Goal: Information Seeking & Learning: Understand process/instructions

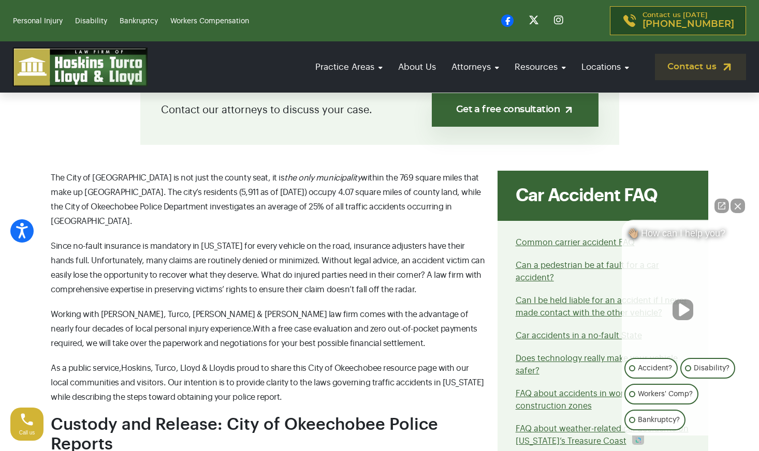
scroll to position [322, 0]
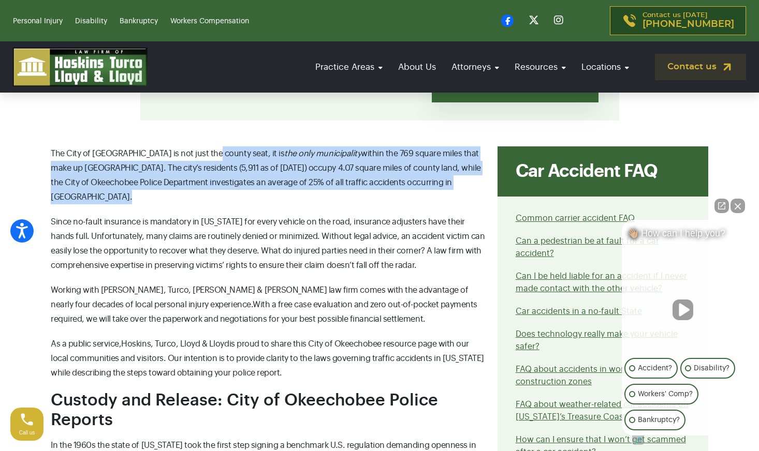
drag, startPoint x: 217, startPoint y: 154, endPoint x: 240, endPoint y: 212, distance: 62.8
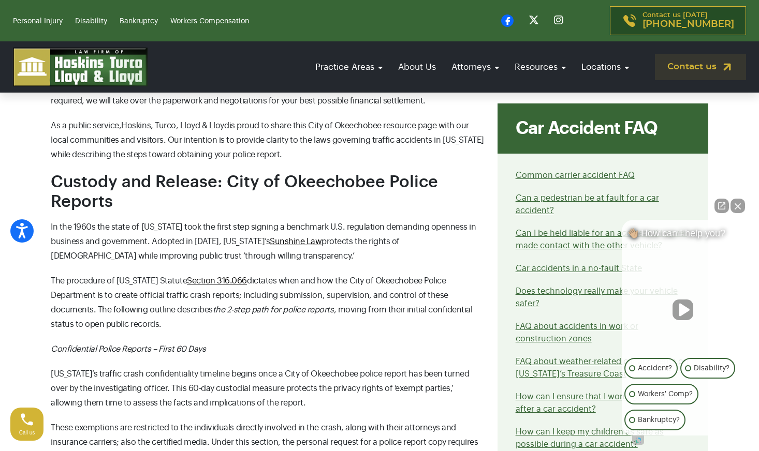
scroll to position [602, 0]
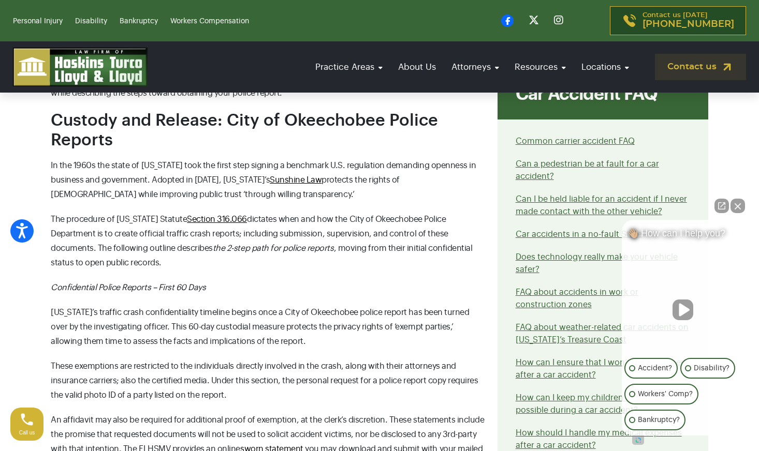
drag, startPoint x: 280, startPoint y: 213, endPoint x: 325, endPoint y: 276, distance: 77.6
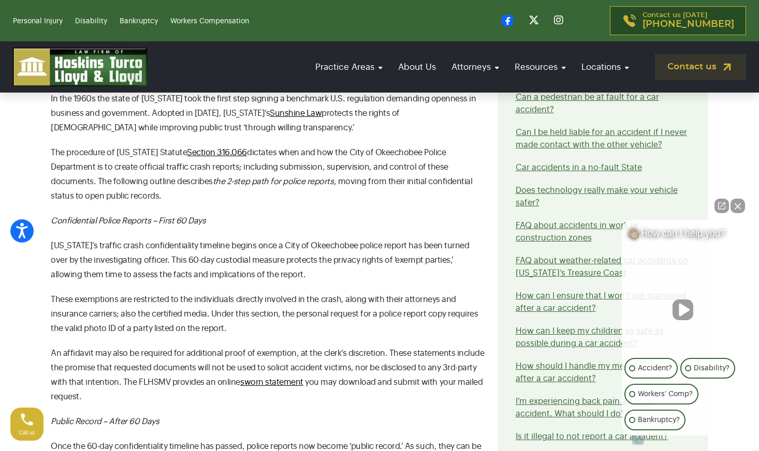
scroll to position [726, 0]
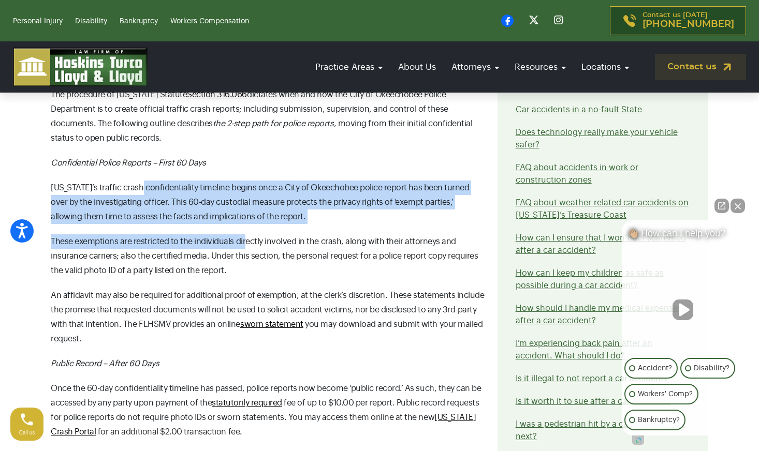
drag, startPoint x: 138, startPoint y: 176, endPoint x: 243, endPoint y: 225, distance: 115.8
click at [264, 208] on p "[US_STATE]’s traffic crash confidentiality timeline begins once a City of Okeec…" at bounding box center [268, 202] width 434 height 43
drag, startPoint x: 264, startPoint y: 208, endPoint x: 161, endPoint y: 168, distance: 109.8
click at [161, 181] on p "[US_STATE]’s traffic crash confidentiality timeline begins once a City of Okeec…" at bounding box center [268, 202] width 434 height 43
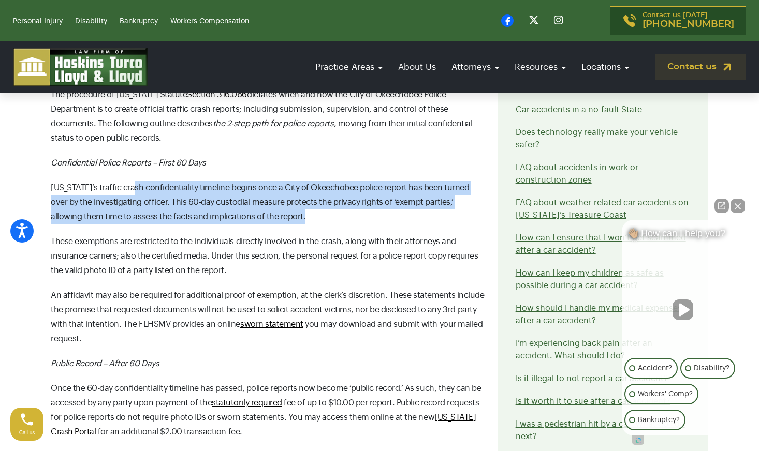
click at [161, 184] on span "[US_STATE]’s traffic crash confidentiality timeline begins once a City of Okeec…" at bounding box center [260, 202] width 418 height 37
drag, startPoint x: 161, startPoint y: 168, endPoint x: 252, endPoint y: 204, distance: 97.9
click at [252, 204] on p "[US_STATE]’s traffic crash confidentiality timeline begins once a City of Okeec…" at bounding box center [268, 202] width 434 height 43
drag, startPoint x: 252, startPoint y: 204, endPoint x: 127, endPoint y: 174, distance: 128.3
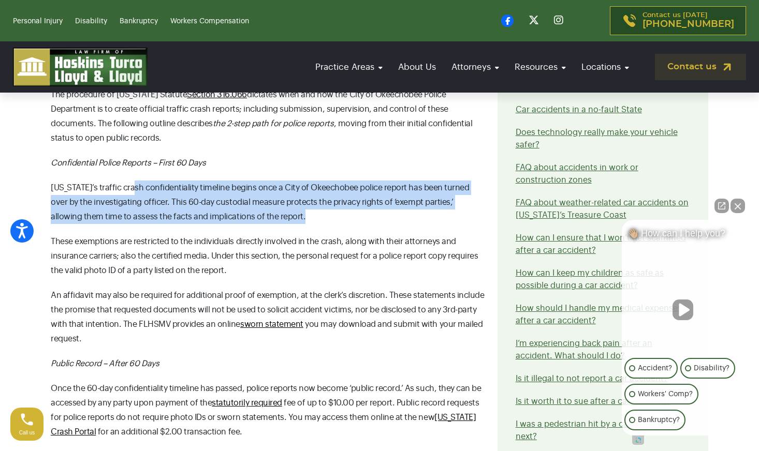
click at [127, 181] on p "[US_STATE]’s traffic crash confidentiality timeline begins once a City of Okeec…" at bounding box center [268, 202] width 434 height 43
click at [127, 184] on span "[US_STATE]’s traffic crash confidentiality timeline begins once a City of Okeec…" at bounding box center [260, 202] width 418 height 37
drag, startPoint x: 127, startPoint y: 174, endPoint x: 253, endPoint y: 215, distance: 132.3
click at [249, 204] on p "[US_STATE]’s traffic crash confidentiality timeline begins once a City of Okeec…" at bounding box center [268, 202] width 434 height 43
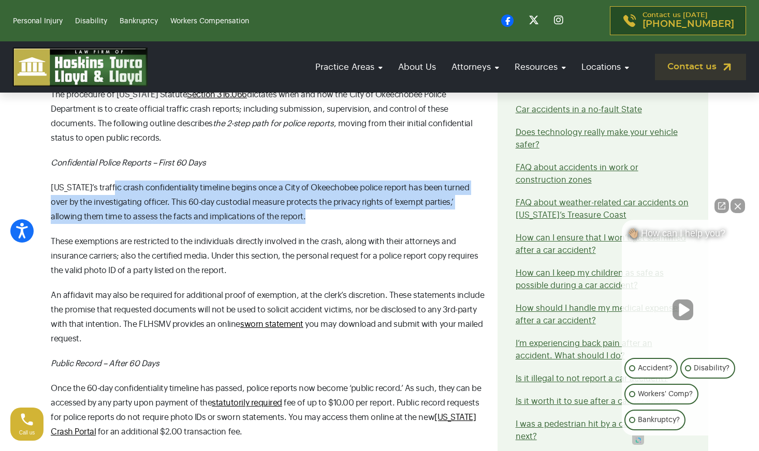
drag, startPoint x: 249, startPoint y: 204, endPoint x: 122, endPoint y: 172, distance: 130.9
click at [122, 181] on p "[US_STATE]’s traffic crash confidentiality timeline begins once a City of Okeec…" at bounding box center [268, 202] width 434 height 43
click at [122, 184] on span "[US_STATE]’s traffic crash confidentiality timeline begins once a City of Okeec…" at bounding box center [260, 202] width 418 height 37
drag, startPoint x: 122, startPoint y: 172, endPoint x: 250, endPoint y: 209, distance: 133.2
click at [250, 209] on p "[US_STATE]’s traffic crash confidentiality timeline begins once a City of Okeec…" at bounding box center [268, 202] width 434 height 43
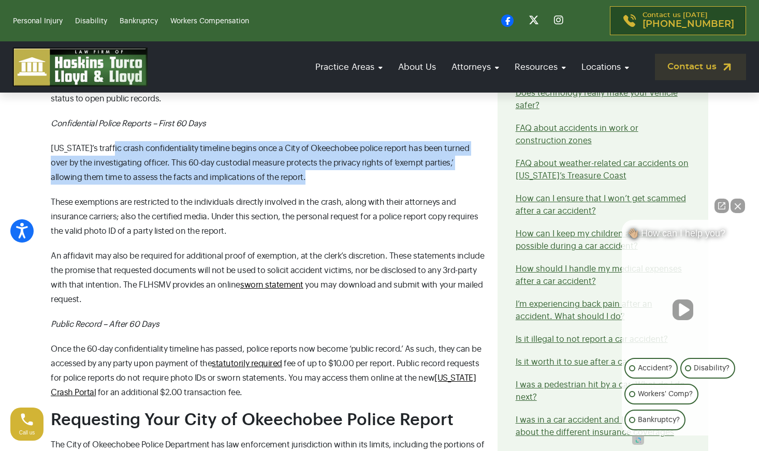
scroll to position [772, 0]
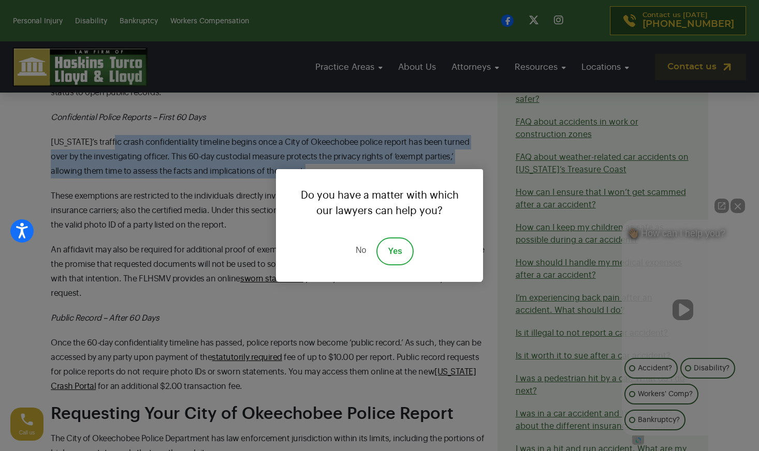
drag, startPoint x: 244, startPoint y: 209, endPoint x: 83, endPoint y: 174, distance: 164.8
click at [358, 252] on link "No" at bounding box center [360, 252] width 31 height 28
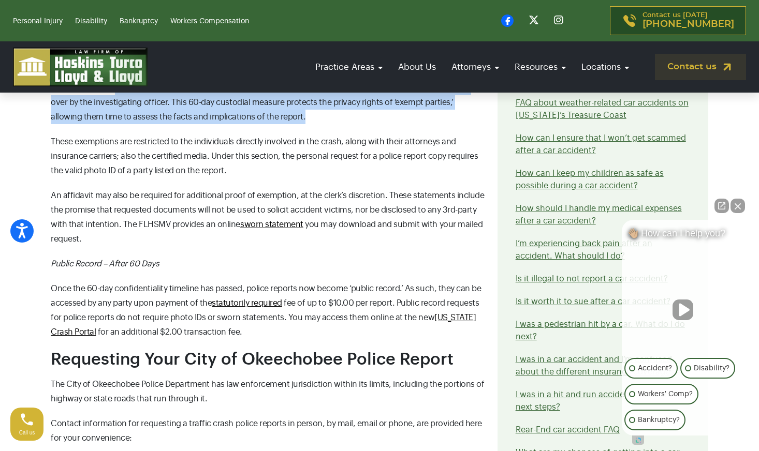
scroll to position [844, 0]
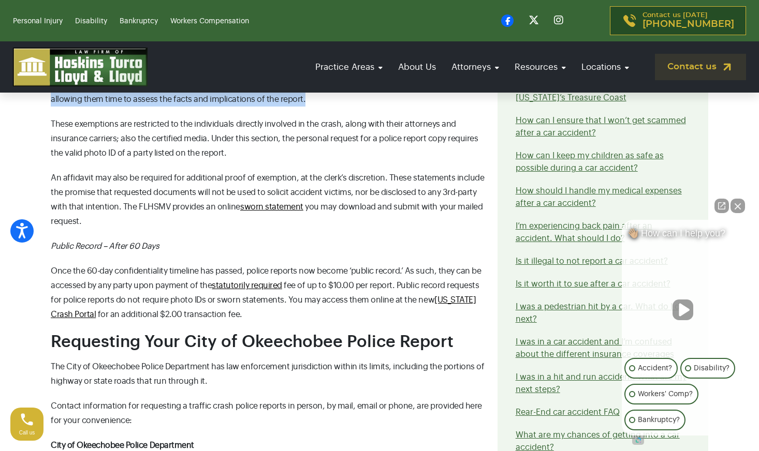
click at [197, 199] on p "An affidavit may also be required for additional proof of exemption, at the cle…" at bounding box center [268, 200] width 434 height 58
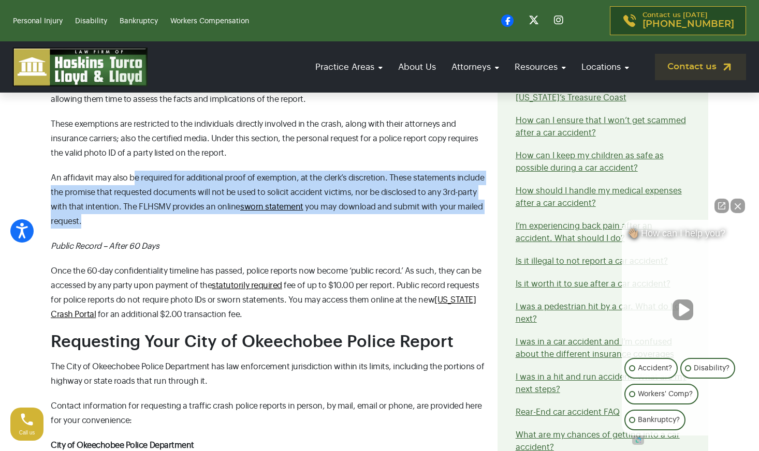
drag, startPoint x: 197, startPoint y: 208, endPoint x: 135, endPoint y: 161, distance: 77.7
click at [135, 171] on p "An affidavit may also be required for additional proof of exemption, at the cle…" at bounding box center [268, 200] width 434 height 58
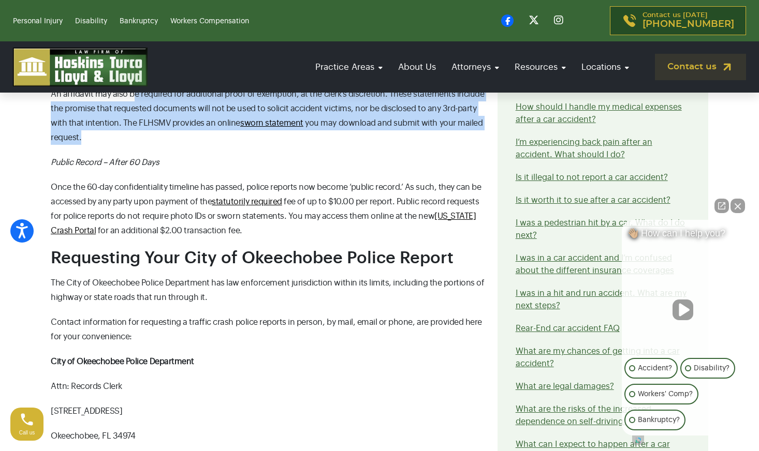
scroll to position [928, 0]
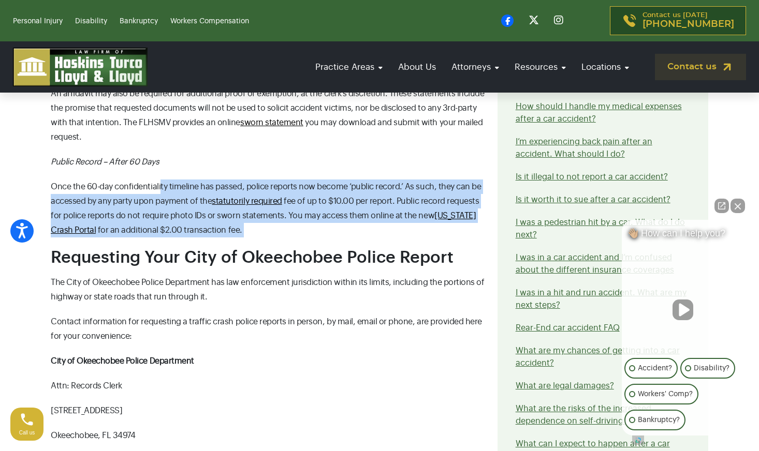
drag, startPoint x: 158, startPoint y: 177, endPoint x: 225, endPoint y: 222, distance: 80.4
click at [225, 222] on p "Once the 60-day confidentiality timeline has passed, police reports now become …" at bounding box center [268, 209] width 434 height 58
click at [228, 209] on p "Once the 60-day confidentiality timeline has passed, police reports now become …" at bounding box center [268, 209] width 434 height 58
drag, startPoint x: 140, startPoint y: 166, endPoint x: 223, endPoint y: 224, distance: 101.1
click at [223, 224] on div "The City of [GEOGRAPHIC_DATA] is not just the county seat, it is the only munic…" at bounding box center [268, 280] width 447 height 1480
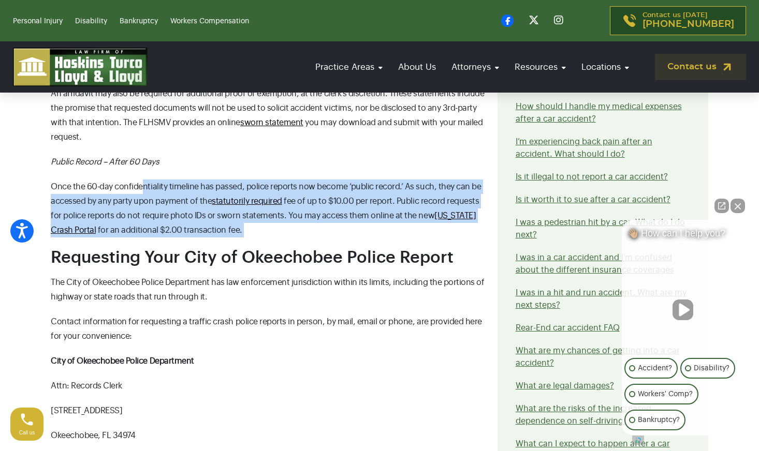
click at [223, 222] on p "Once the 60-day confidentiality timeline has passed, police reports now become …" at bounding box center [268, 209] width 434 height 58
drag, startPoint x: 223, startPoint y: 222, endPoint x: 120, endPoint y: 169, distance: 115.6
click at [120, 180] on p "Once the 60-day confidentiality timeline has passed, police reports now become …" at bounding box center [268, 209] width 434 height 58
click at [120, 183] on span "Once the 60-day confidentiality timeline has passed, police reports now become …" at bounding box center [266, 194] width 430 height 23
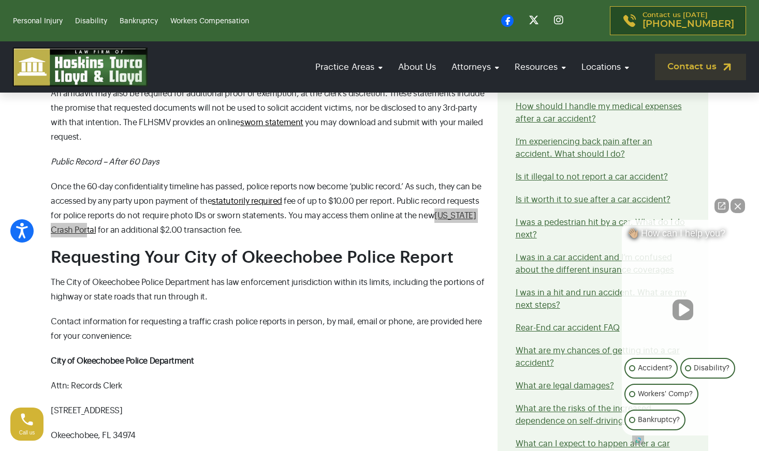
drag, startPoint x: 450, startPoint y: 206, endPoint x: 649, endPoint y: 1, distance: 285.6
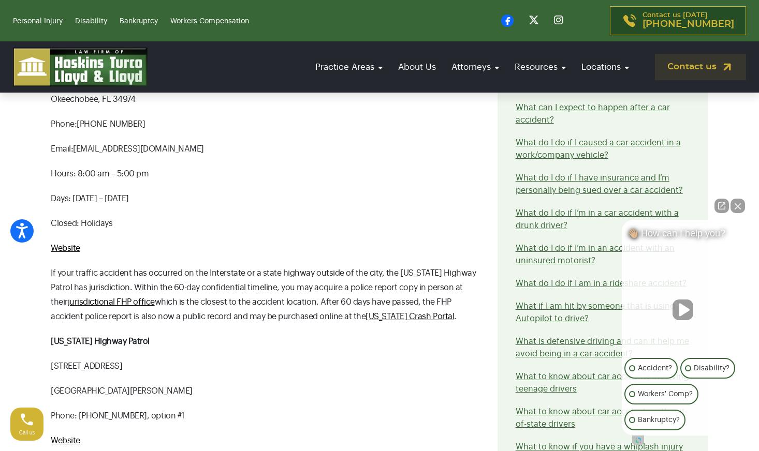
scroll to position [1292, 0]
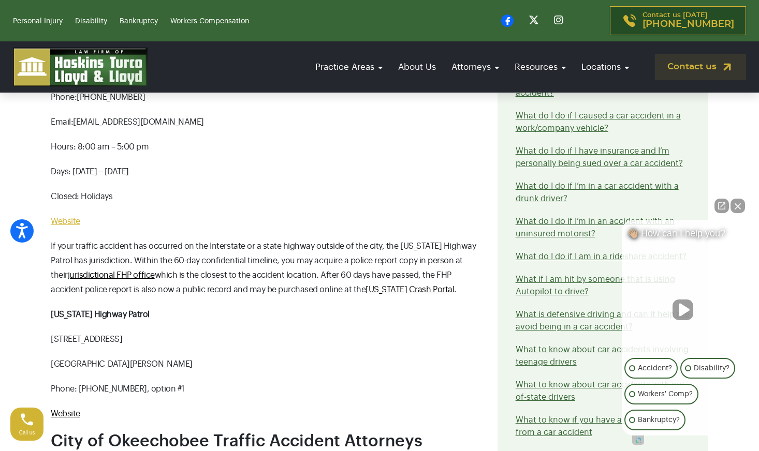
click at [68, 217] on span "Website" at bounding box center [66, 221] width 30 height 8
